Goal: Task Accomplishment & Management: Use online tool/utility

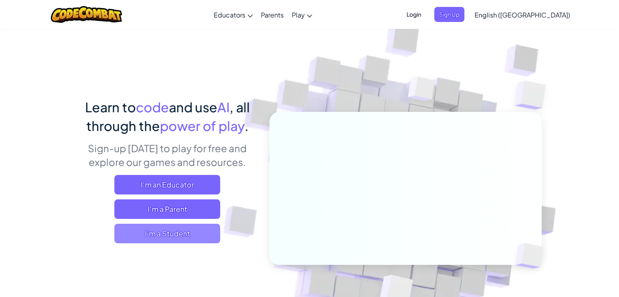
click at [172, 232] on span "I'm a Student" at bounding box center [167, 234] width 106 height 20
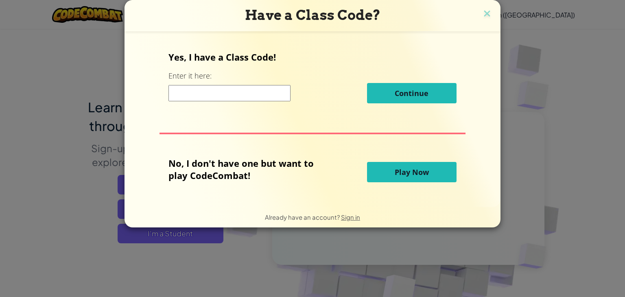
click at [238, 97] on input at bounding box center [229, 93] width 122 height 16
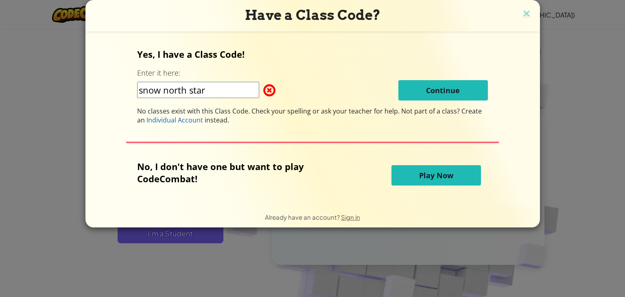
click at [205, 91] on input "snow north star" at bounding box center [198, 90] width 122 height 16
type input "s"
click at [263, 89] on span at bounding box center [263, 90] width 0 height 16
click at [208, 93] on input "SnowNorthStar" at bounding box center [198, 90] width 122 height 16
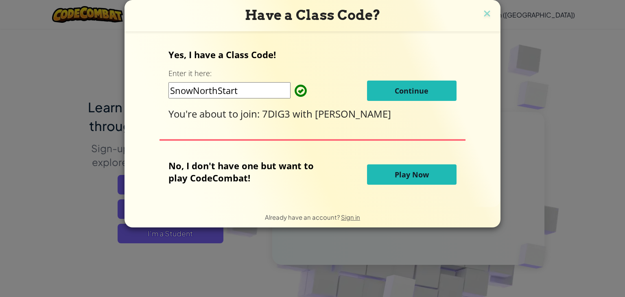
type input "SnowNorthStart"
click at [399, 89] on span "Continue" at bounding box center [412, 91] width 34 height 10
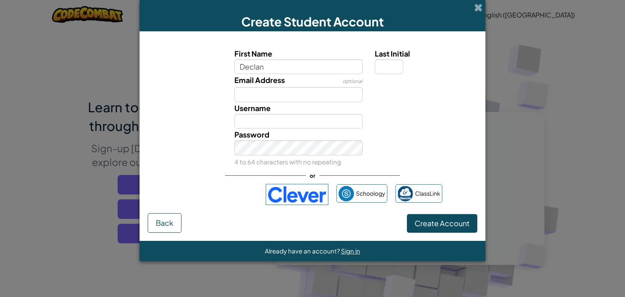
type input "Declan"
click at [296, 96] on input "Email Address" at bounding box center [298, 94] width 129 height 15
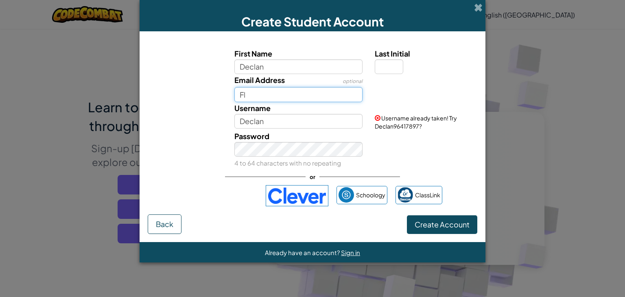
type input "F"
type input "fla003@student.faith.qld.edu.au"
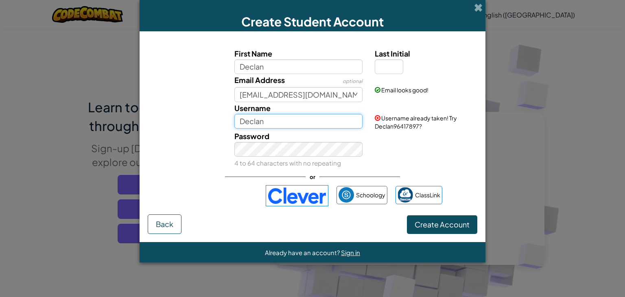
click at [351, 122] on input "Declan" at bounding box center [298, 121] width 129 height 15
type input "D"
type input "d"
type input "Declanflaherty"
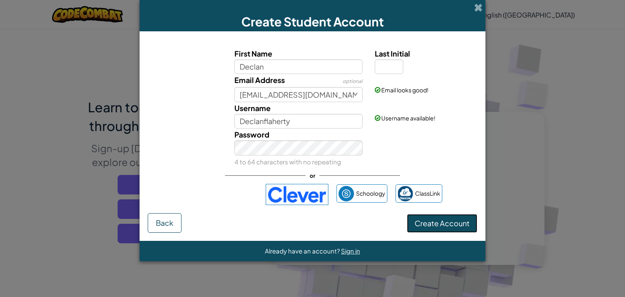
click at [425, 222] on span "Create Account" at bounding box center [441, 222] width 55 height 9
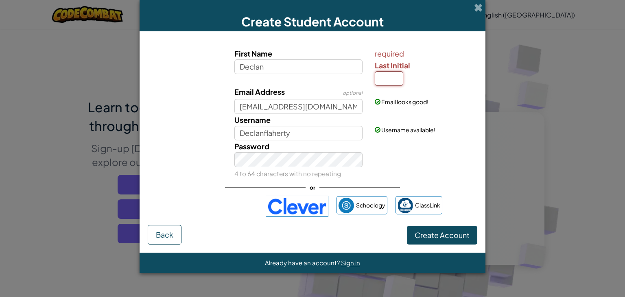
click at [379, 73] on input "Last Initial" at bounding box center [389, 78] width 28 height 15
type input "f"
click at [436, 232] on span "Create Account" at bounding box center [441, 234] width 55 height 9
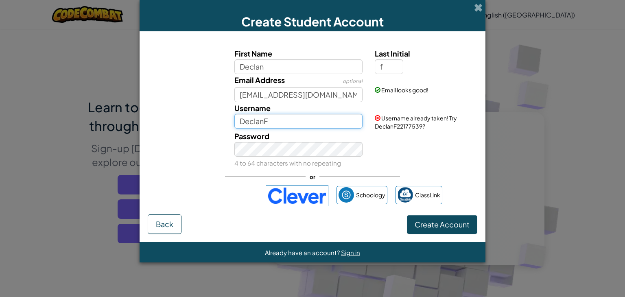
click at [284, 118] on input "DeclanF" at bounding box center [298, 121] width 129 height 15
type input "Declanflaherty"
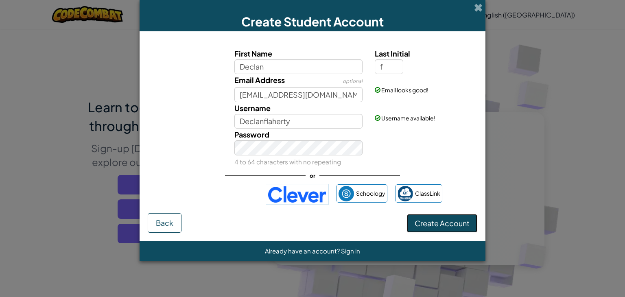
click at [422, 218] on button "Create Account" at bounding box center [442, 223] width 70 height 19
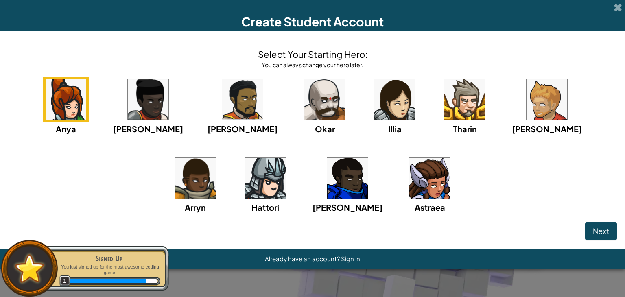
click at [526, 102] on img at bounding box center [546, 99] width 41 height 41
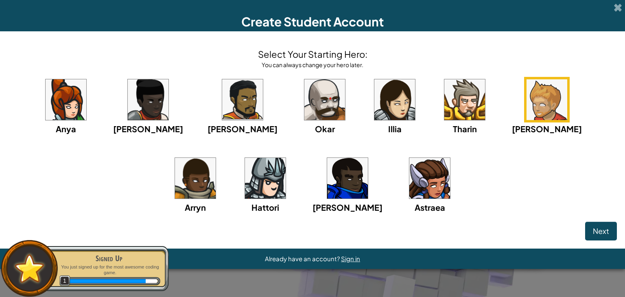
click at [444, 85] on img at bounding box center [464, 99] width 41 height 41
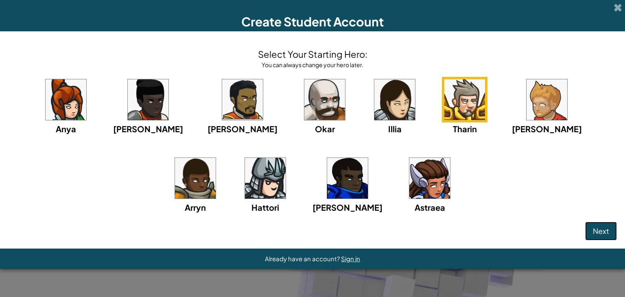
click at [601, 227] on span "Next" at bounding box center [601, 230] width 16 height 9
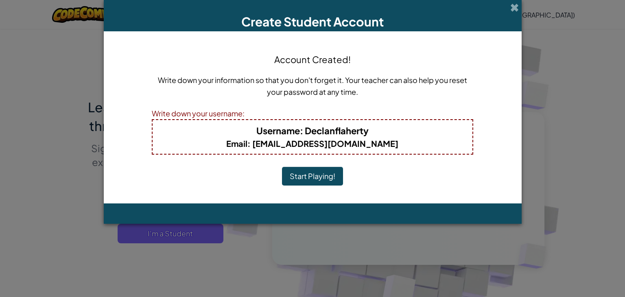
click at [328, 180] on button "Start Playing!" at bounding box center [312, 176] width 61 height 19
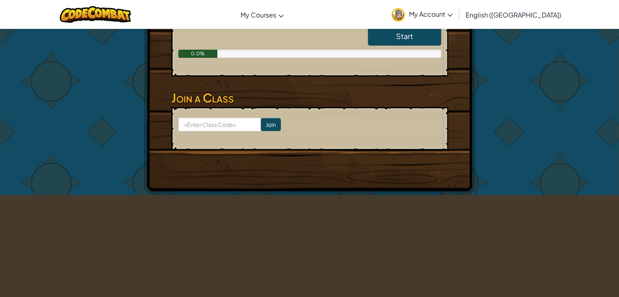
scroll to position [203, 0]
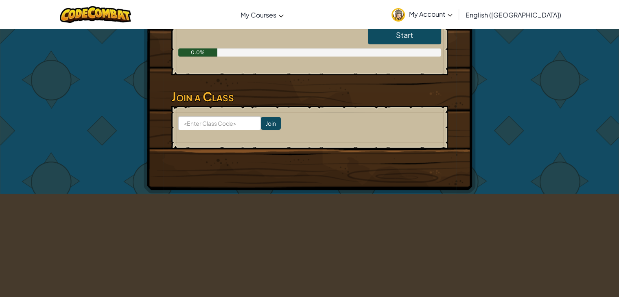
click at [400, 39] on link "Start" at bounding box center [404, 35] width 73 height 19
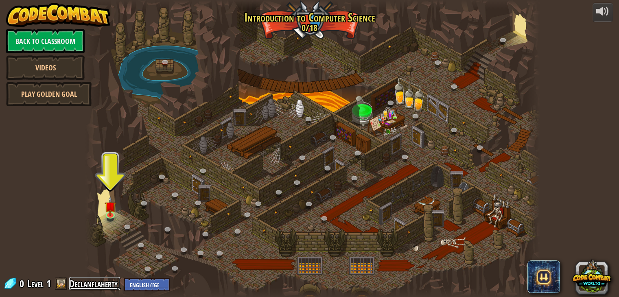
click at [109, 282] on link "Declanflaherty" at bounding box center [94, 283] width 51 height 13
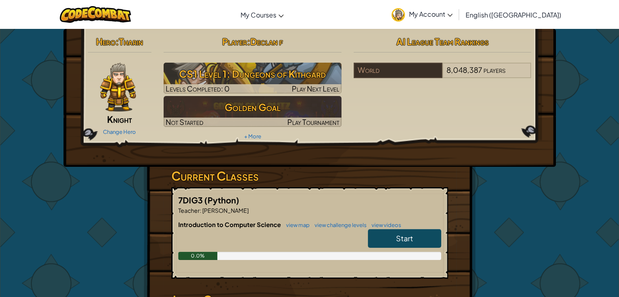
click at [405, 241] on span "Start" at bounding box center [404, 237] width 17 height 9
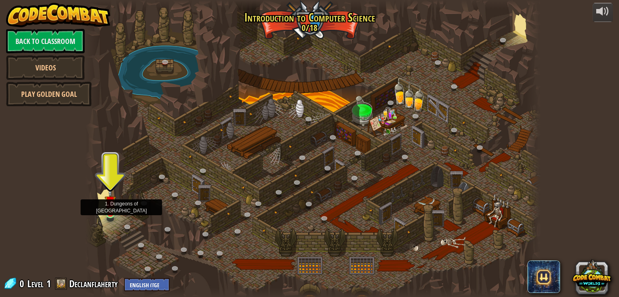
click at [109, 204] on img at bounding box center [110, 201] width 11 height 26
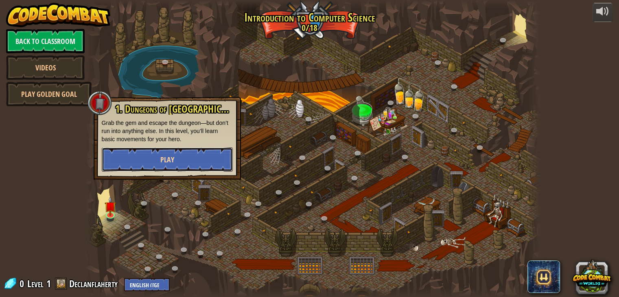
click at [145, 158] on button "Play" at bounding box center [167, 159] width 131 height 24
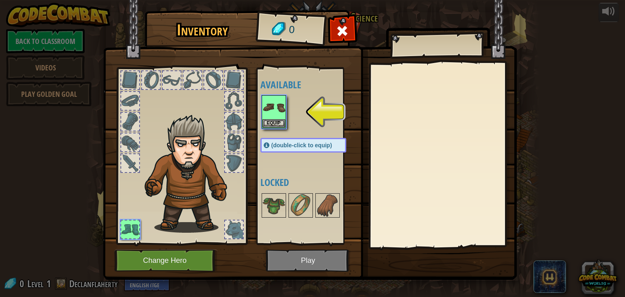
click at [286, 258] on img at bounding box center [310, 132] width 414 height 295
drag, startPoint x: 292, startPoint y: 253, endPoint x: 290, endPoint y: 259, distance: 6.8
click at [292, 254] on img at bounding box center [310, 132] width 414 height 295
click at [269, 116] on img at bounding box center [273, 107] width 23 height 23
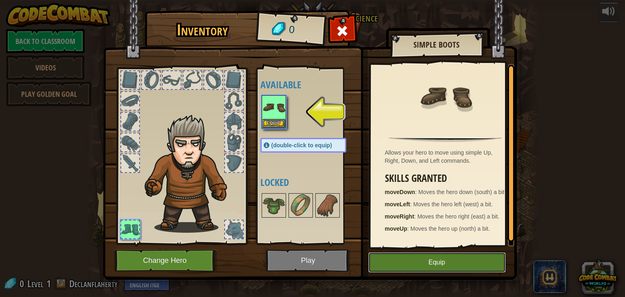
click at [405, 265] on button "Equip" at bounding box center [436, 262] width 137 height 20
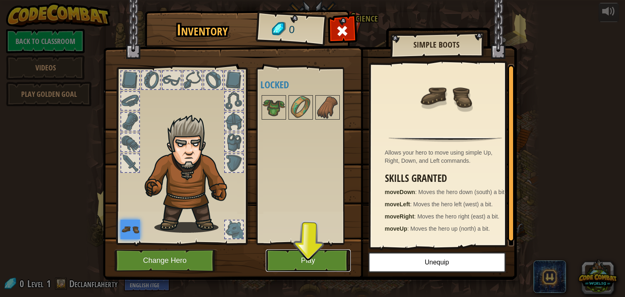
click at [331, 262] on button "Play" at bounding box center [308, 260] width 85 height 22
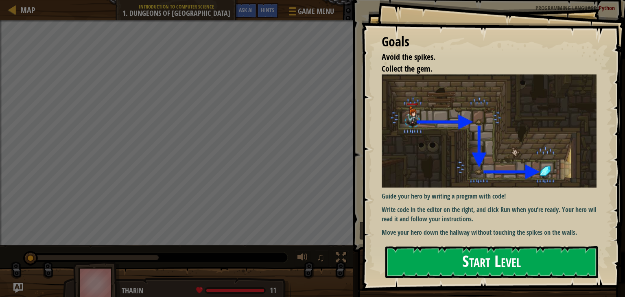
click at [444, 253] on button "Start Level" at bounding box center [491, 262] width 213 height 32
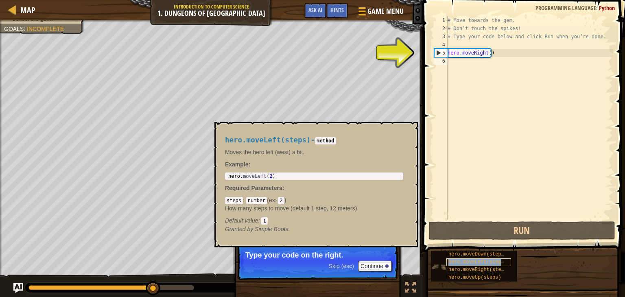
click at [460, 265] on div "hero.moveLeft(steps)" at bounding box center [478, 262] width 65 height 8
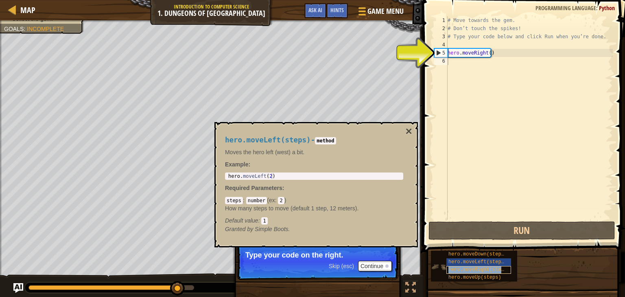
click at [460, 270] on span "hero.moveRight(steps)" at bounding box center [478, 270] width 61 height 6
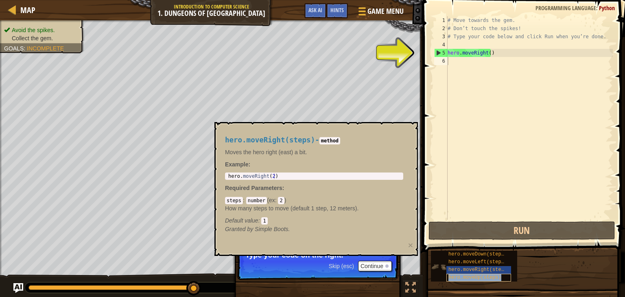
click at [460, 276] on span "hero.moveUp(steps)" at bounding box center [474, 278] width 53 height 6
click at [314, 180] on div "hero.moveUp(steps) - method Moves the hero up (north) a bit. Example : 1 hero .…" at bounding box center [314, 185] width 190 height 112
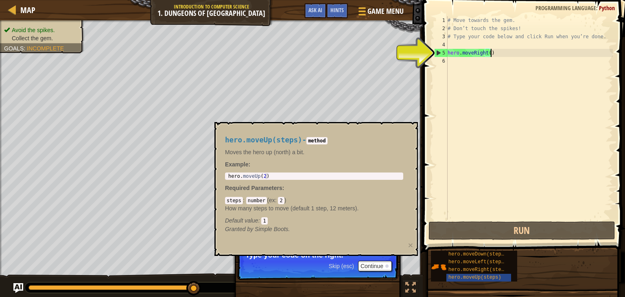
click at [492, 55] on div "# Move towards the gem. # Don’t touch the spikes! # Type your code below and cl…" at bounding box center [529, 126] width 167 height 220
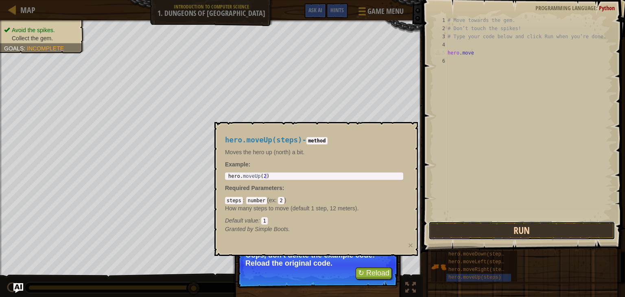
click at [486, 237] on button "Run" at bounding box center [521, 230] width 187 height 19
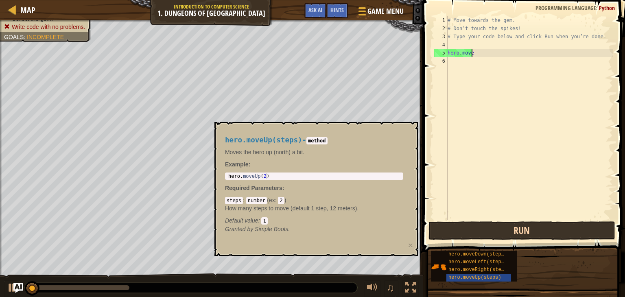
scroll to position [4, 1]
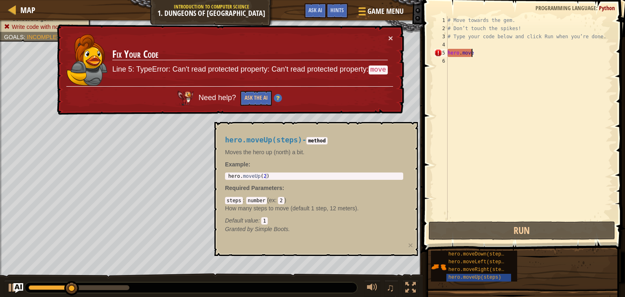
click at [485, 240] on span at bounding box center [524, 114] width 209 height 276
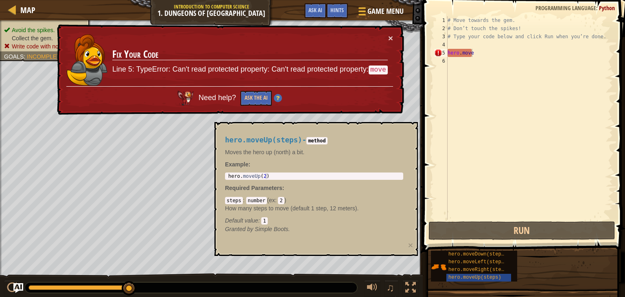
click at [279, 197] on code "2" at bounding box center [281, 200] width 6 height 7
click at [255, 198] on code "number" at bounding box center [256, 200] width 21 height 7
click at [228, 203] on code "steps" at bounding box center [234, 200] width 18 height 7
click at [477, 55] on div "# Move towards the gem. # Don’t touch the spikes! # Type your code below and cl…" at bounding box center [529, 126] width 167 height 220
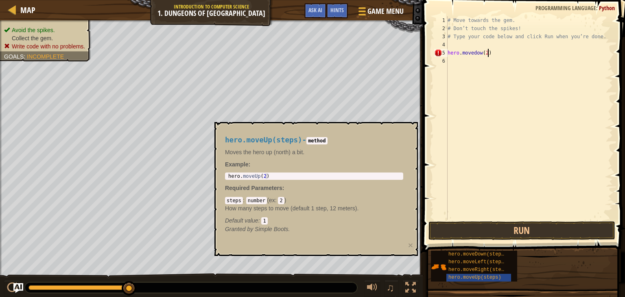
scroll to position [4, 3]
click at [475, 233] on button "Run" at bounding box center [521, 230] width 187 height 19
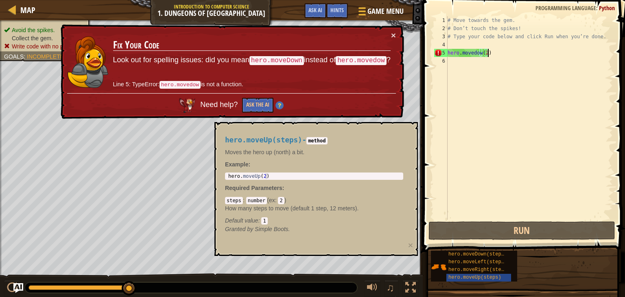
click at [194, 83] on code "hero.movedow" at bounding box center [179, 85] width 41 height 8
click at [194, 83] on code "hero.movedow" at bounding box center [179, 84] width 41 height 9
click at [287, 52] on td "Fix Your Code Look out for spelling issues: did you mean hero.moveDown instead …" at bounding box center [251, 62] width 279 height 63
click at [358, 63] on code "hero.movedow" at bounding box center [361, 63] width 51 height 10
click at [482, 52] on div "# Move towards the gem. # Don’t touch the spikes! # Type your code below and cl…" at bounding box center [529, 126] width 167 height 220
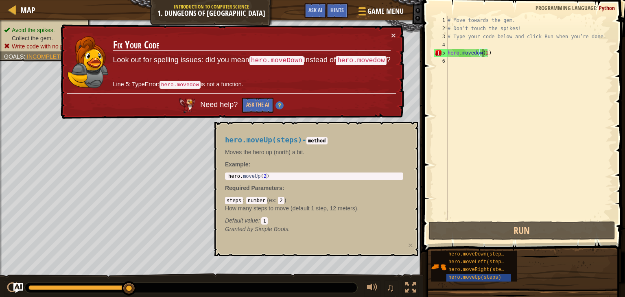
click at [479, 52] on div "# Move towards the gem. # Don’t touch the spikes! # Type your code below and cl…" at bounding box center [529, 126] width 167 height 220
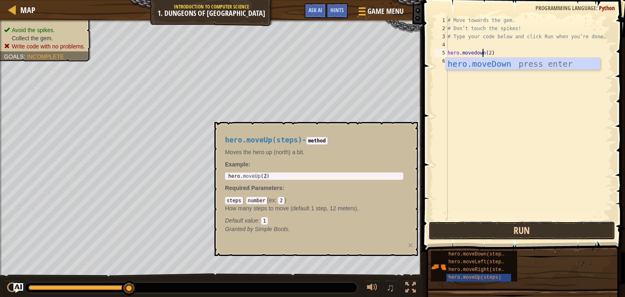
click at [472, 230] on button "Run" at bounding box center [521, 230] width 187 height 19
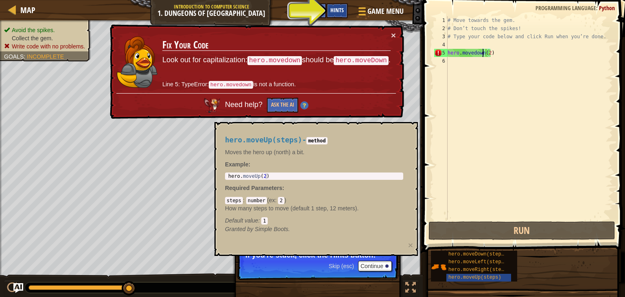
click at [338, 9] on span "Hints" at bounding box center [336, 10] width 13 height 8
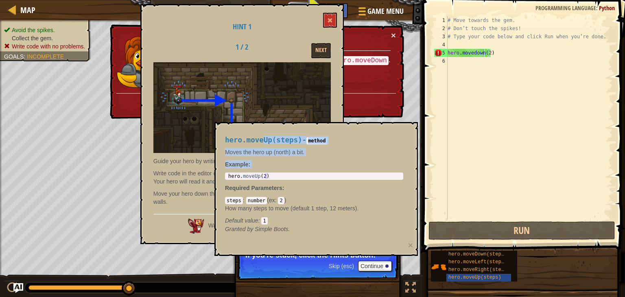
drag, startPoint x: 259, startPoint y: 125, endPoint x: 283, endPoint y: 178, distance: 58.6
click at [286, 178] on div "hero.moveUp(steps) - method Moves the hero up (north) a bit. Example : 1 hero .…" at bounding box center [315, 189] width 203 height 134
click at [317, 46] on button "Next" at bounding box center [321, 50] width 20 height 15
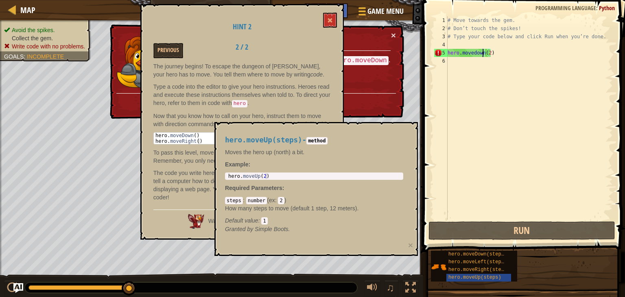
click at [482, 52] on div "# Move towards the gem. # Don’t touch the spikes! # Type your code below and cl…" at bounding box center [529, 126] width 167 height 220
click at [515, 50] on div "# Move towards the gem. # Don’t touch the spikes! # Type your code below and cl…" at bounding box center [529, 126] width 167 height 220
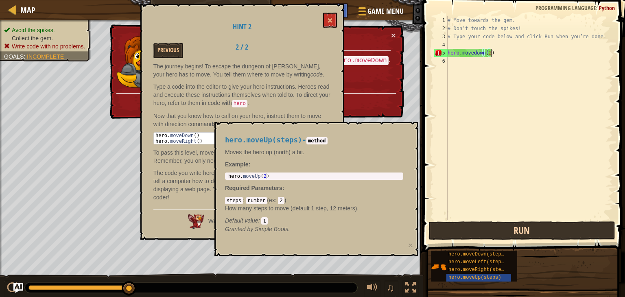
type textarea "hero.movedown(2)"
click at [508, 229] on button "Run" at bounding box center [521, 230] width 187 height 19
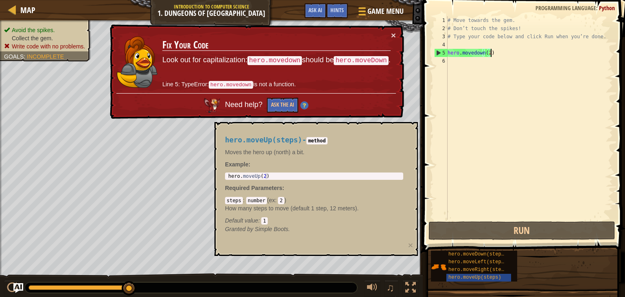
click at [316, 138] on code "method" at bounding box center [316, 140] width 21 height 7
